Goal: Task Accomplishment & Management: Manage account settings

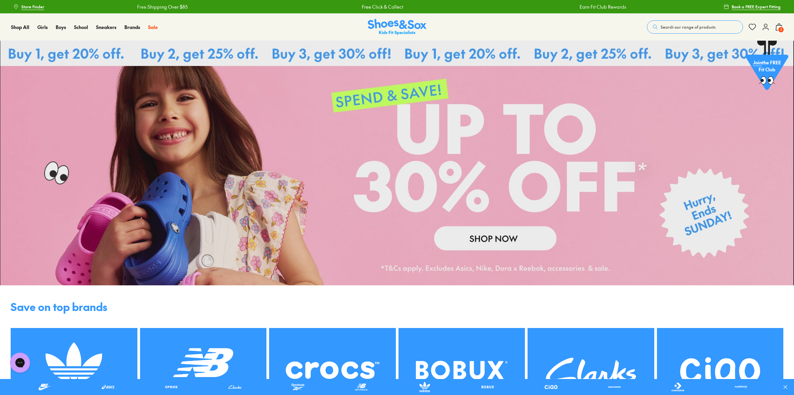
click at [766, 29] on icon at bounding box center [765, 27] width 8 height 8
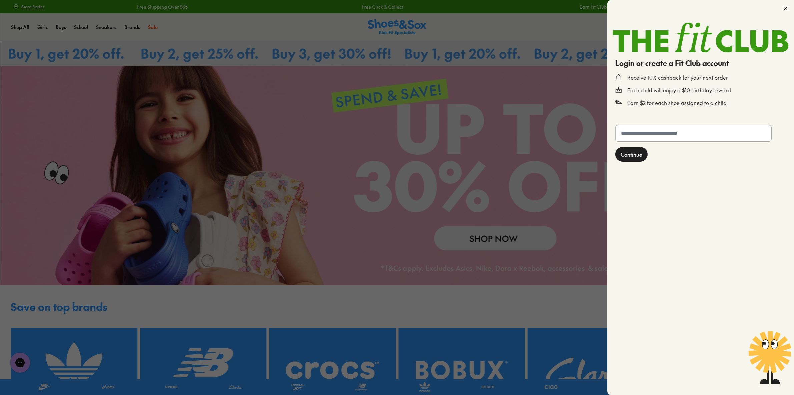
click at [703, 128] on input "text" at bounding box center [693, 133] width 156 height 16
type input "**********"
click at [628, 155] on span "Continue" at bounding box center [631, 155] width 22 height 8
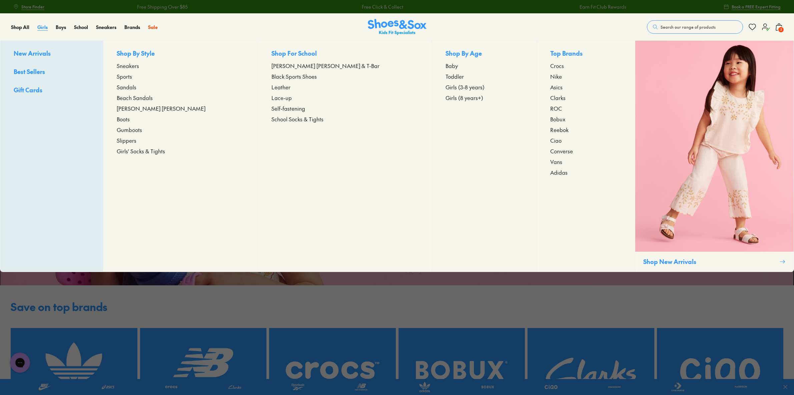
click at [46, 26] on span "Girls" at bounding box center [42, 27] width 10 height 7
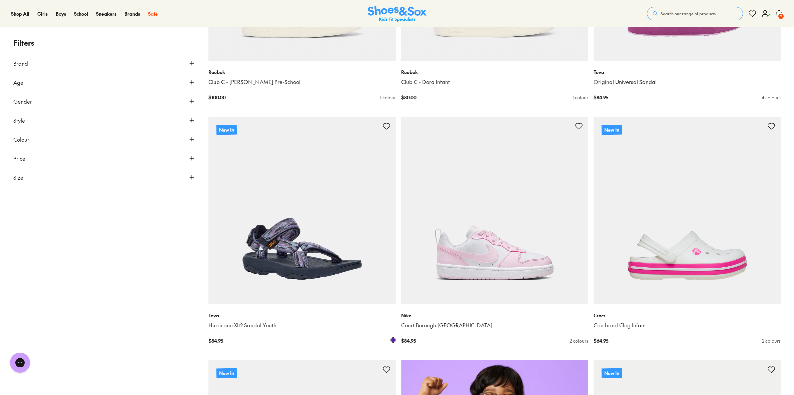
click at [386, 127] on icon at bounding box center [386, 126] width 8 height 8
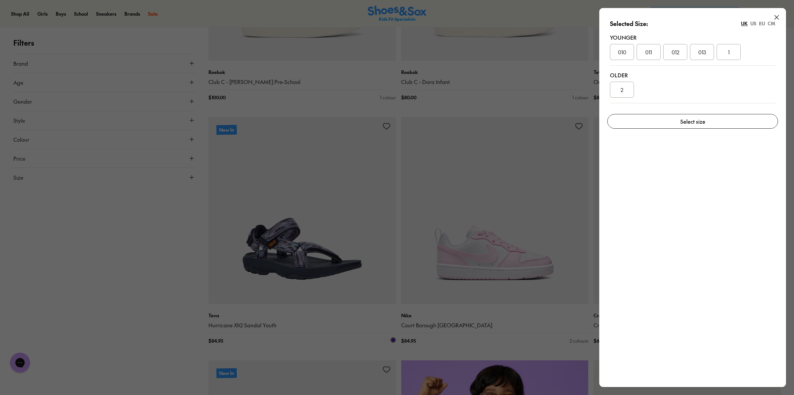
click at [659, 51] on div "011" at bounding box center [648, 52] width 24 height 16
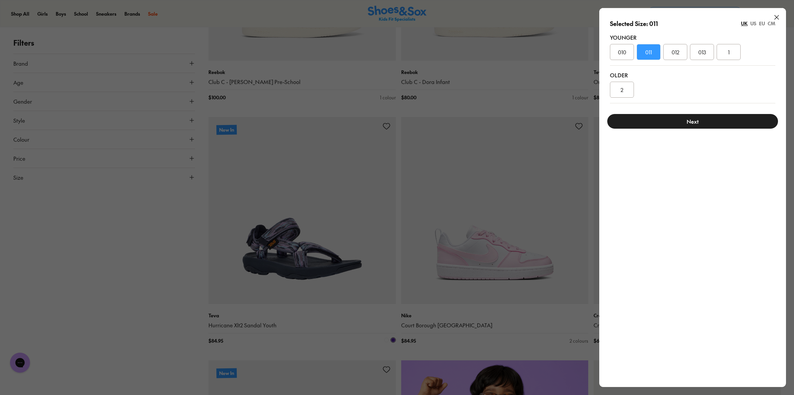
click at [691, 124] on button "Next" at bounding box center [692, 121] width 171 height 15
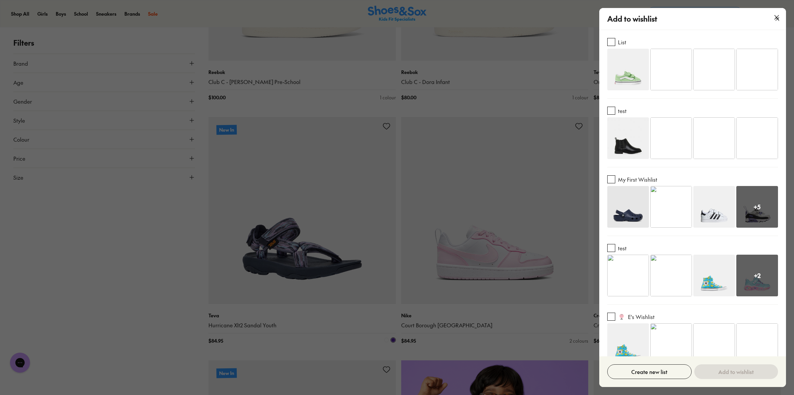
click at [612, 108] on button "button" at bounding box center [610, 110] width 7 height 7
click at [728, 370] on button "Add to wishlist" at bounding box center [736, 371] width 84 height 15
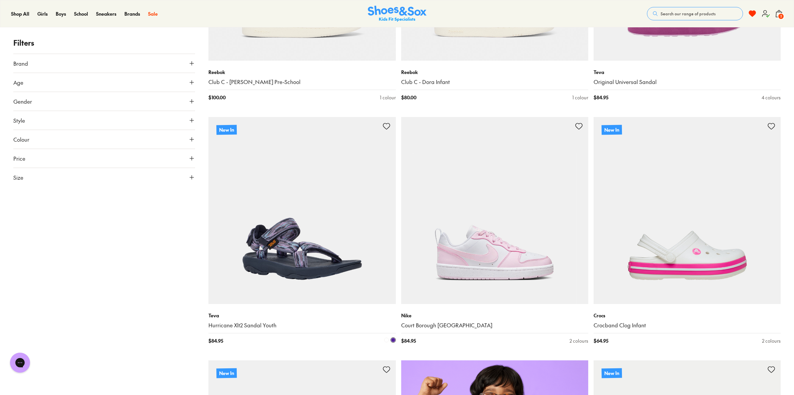
click at [288, 198] on img at bounding box center [301, 210] width 187 height 187
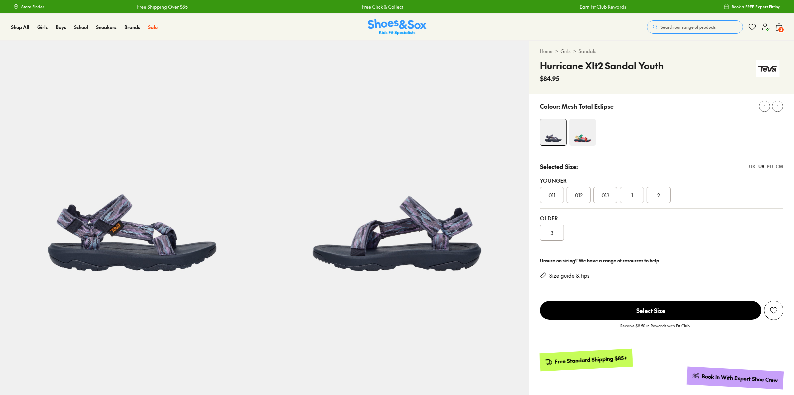
click at [754, 28] on use at bounding box center [752, 27] width 7 height 6
select select "*"
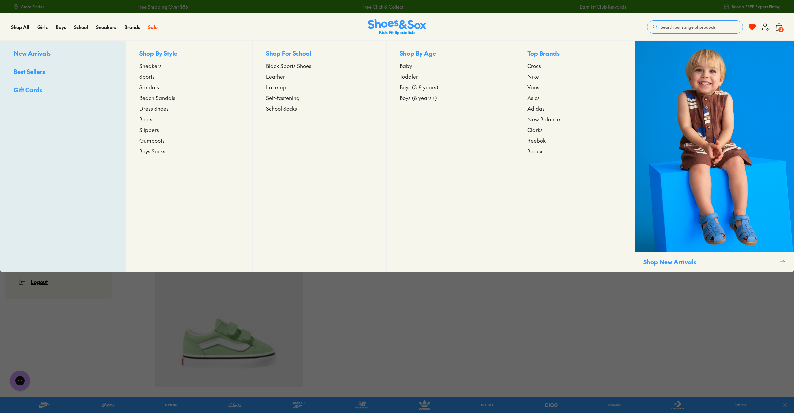
click at [61, 31] on div "Boys New Arrivals Best Sellers Gift Cards Shop By Style Sneakers Sports Sandals…" at bounding box center [65, 27] width 18 height 27
click at [61, 25] on span "Boys" at bounding box center [61, 27] width 10 height 7
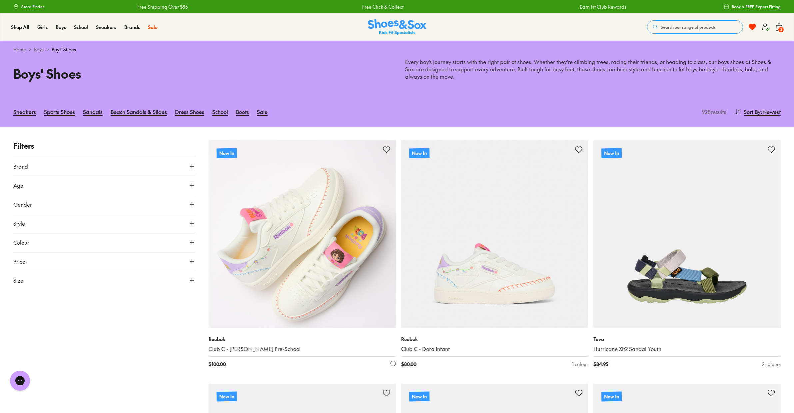
click at [387, 148] on icon at bounding box center [387, 150] width 8 height 8
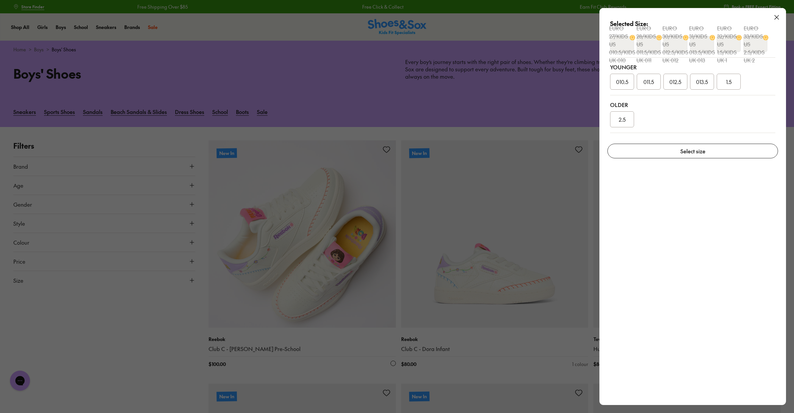
click at [679, 81] on span "012.5" at bounding box center [676, 82] width 12 height 8
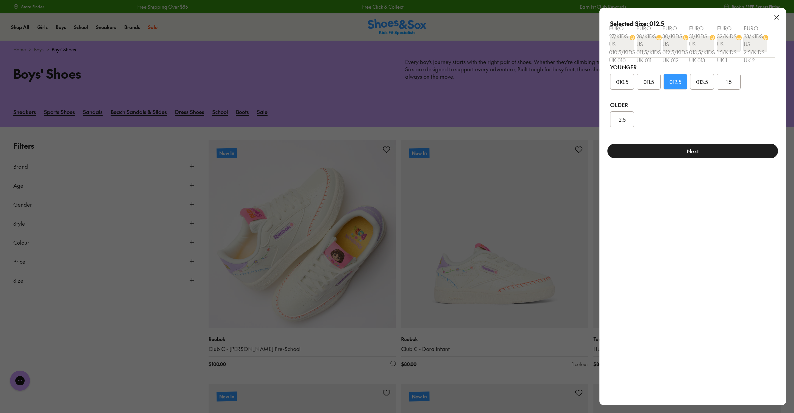
click at [689, 151] on button "Next" at bounding box center [693, 151] width 171 height 15
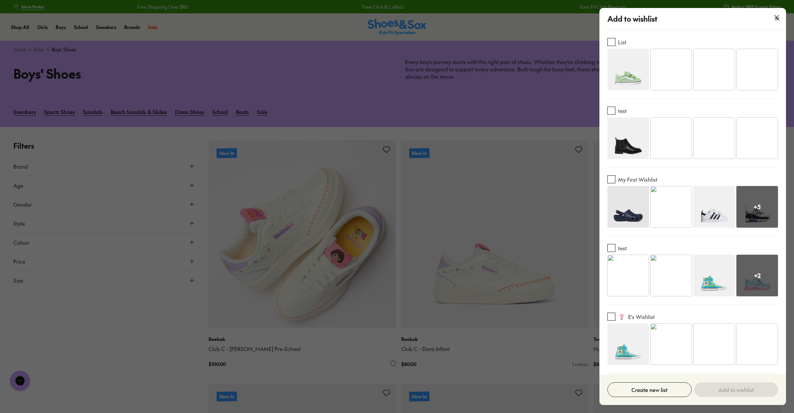
click at [612, 42] on button "button" at bounding box center [611, 41] width 7 height 7
click at [613, 316] on button "button" at bounding box center [611, 316] width 7 height 7
click at [730, 387] on button "Add to wishlist" at bounding box center [737, 389] width 84 height 15
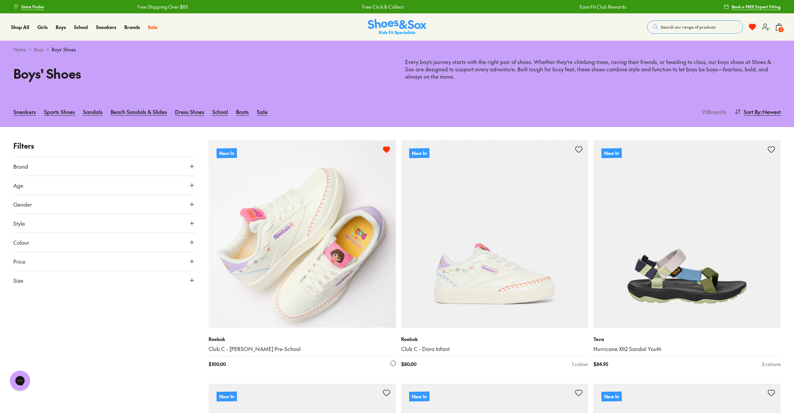
click at [753, 28] on use at bounding box center [752, 27] width 7 height 6
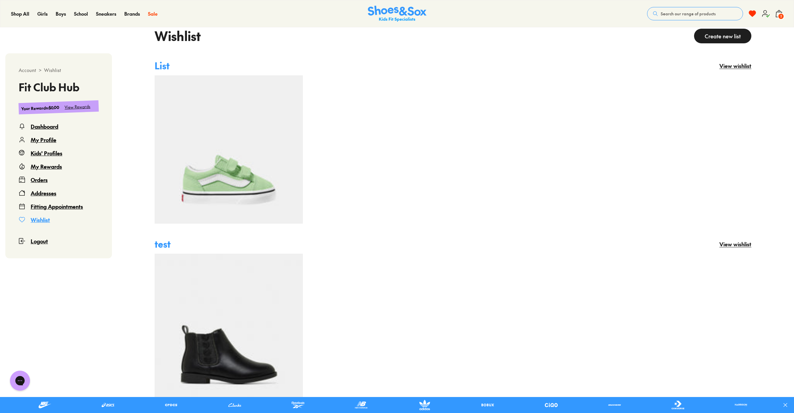
scroll to position [33, 0]
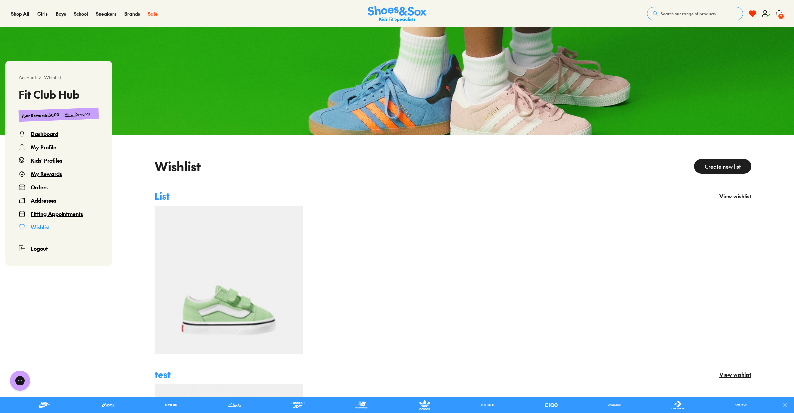
click at [161, 199] on h3 "List" at bounding box center [162, 196] width 15 height 14
click at [722, 197] on button "View wishlist" at bounding box center [736, 196] width 32 height 8
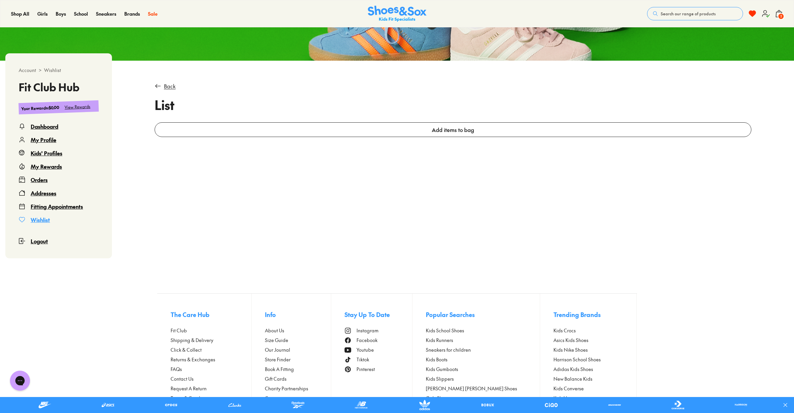
scroll to position [49, 0]
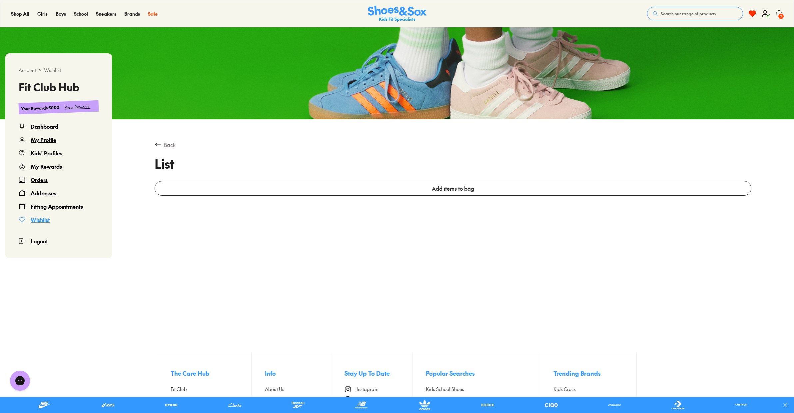
click at [165, 147] on div "Back" at bounding box center [170, 145] width 12 height 8
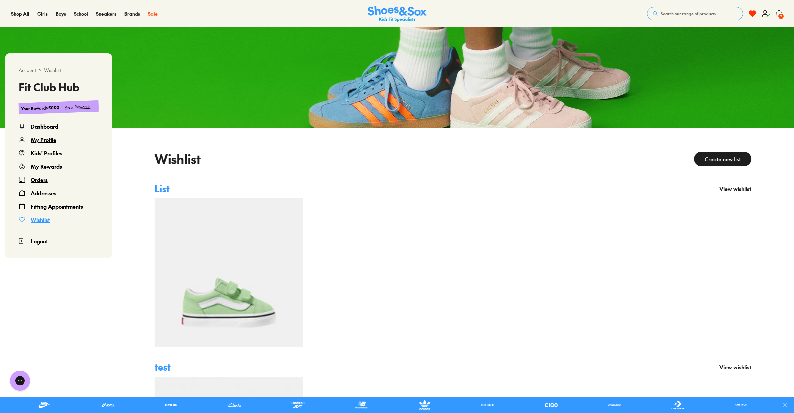
click at [729, 191] on button "View wishlist" at bounding box center [736, 189] width 32 height 8
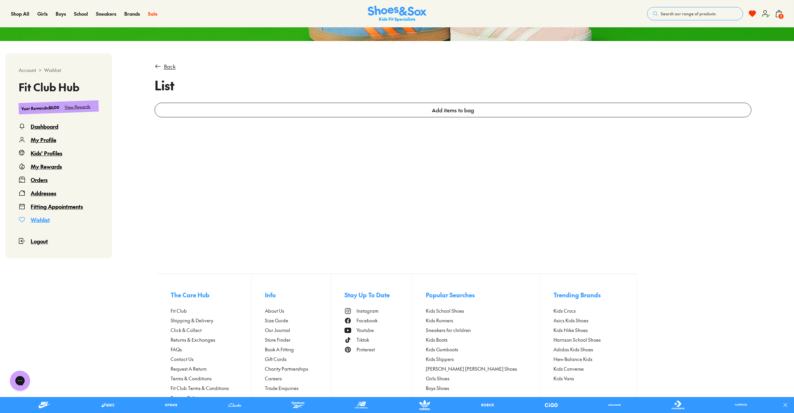
scroll to position [116, 0]
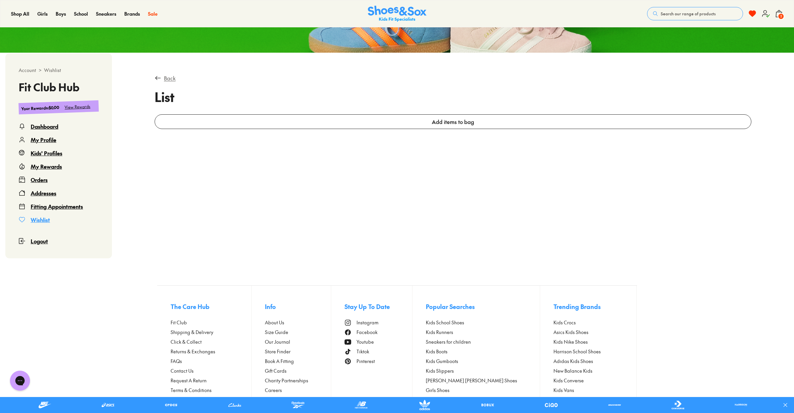
click at [170, 79] on div "Back" at bounding box center [170, 78] width 12 height 8
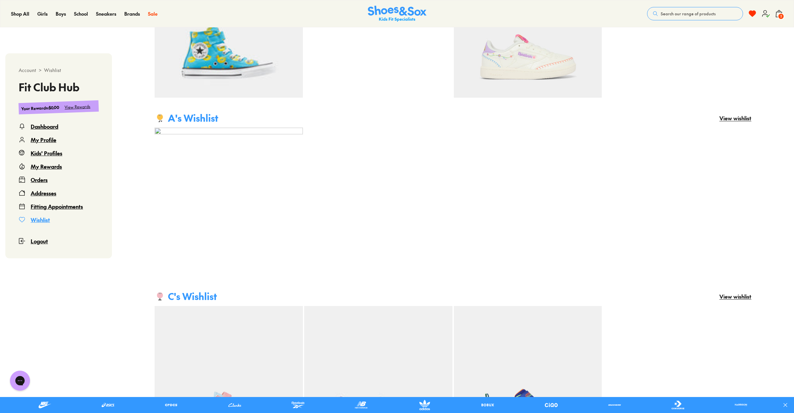
scroll to position [1174, 0]
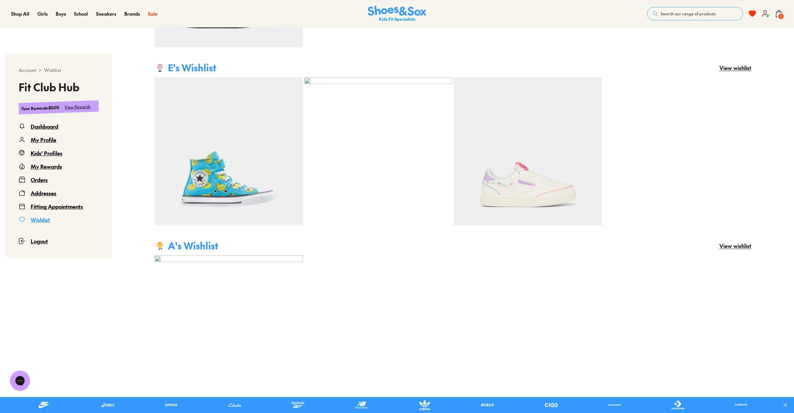
click at [745, 67] on button "View wishlist" at bounding box center [736, 68] width 32 height 8
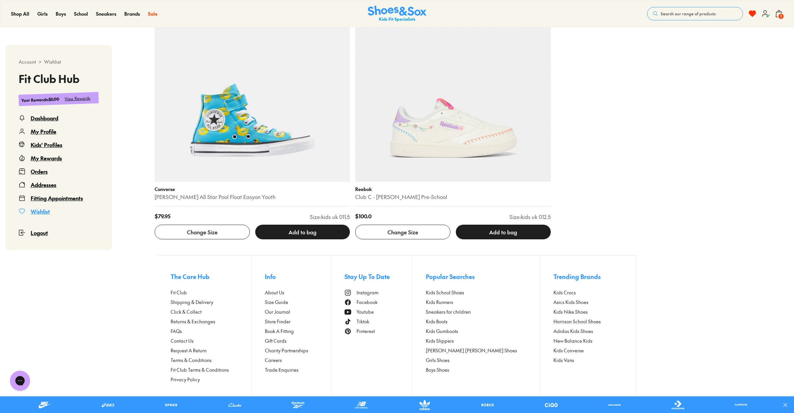
scroll to position [67, 0]
